Goal: Transaction & Acquisition: Subscribe to service/newsletter

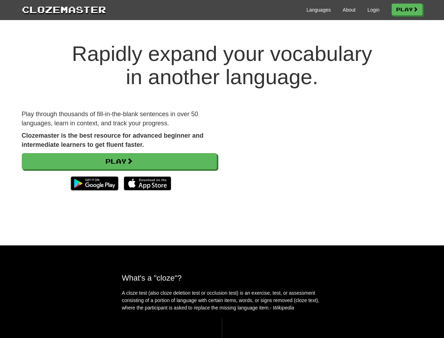
click at [222, 169] on div at bounding box center [325, 160] width 206 height 100
